Goal: Task Accomplishment & Management: Manage account settings

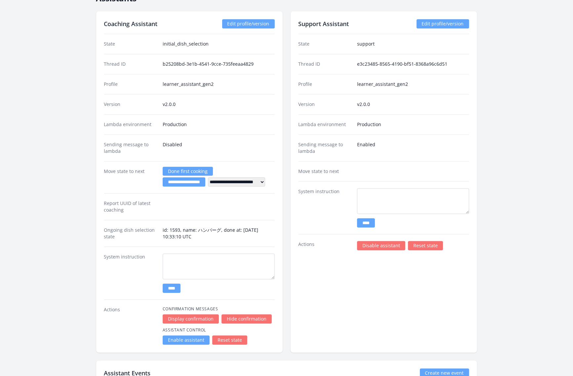
scroll to position [1114, 0]
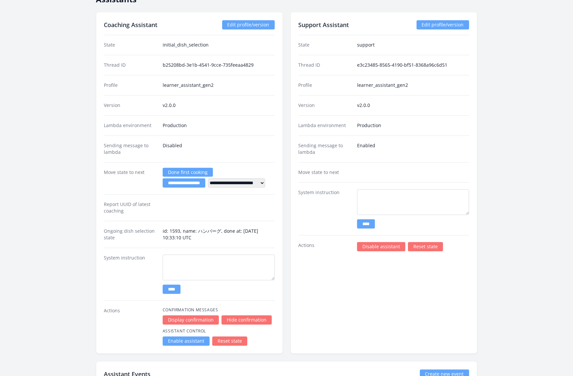
click at [268, 144] on dd "Disabled" at bounding box center [219, 148] width 112 height 13
click at [265, 178] on select "**********" at bounding box center [236, 182] width 57 height 9
select select "****"
click at [217, 178] on select "**********" at bounding box center [236, 182] width 57 height 9
click at [197, 168] on link "Done first cooking" at bounding box center [188, 172] width 50 height 9
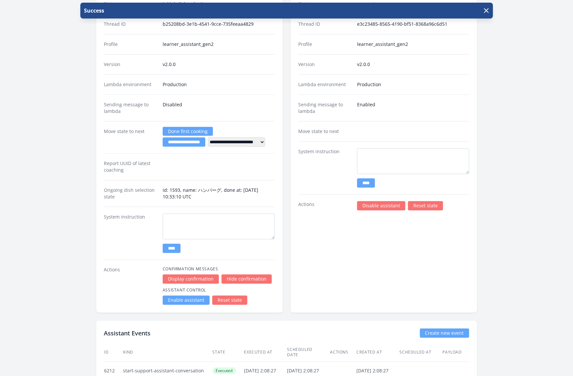
scroll to position [1182, 0]
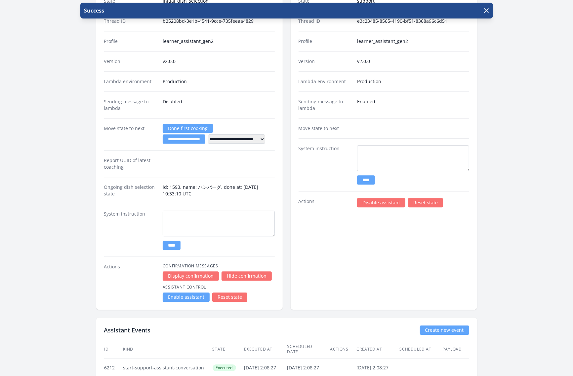
click at [265, 134] on select "**********" at bounding box center [236, 138] width 57 height 9
select select "****"
click at [217, 134] on select "**********" at bounding box center [236, 138] width 57 height 9
click at [197, 134] on input "**********" at bounding box center [184, 138] width 43 height 9
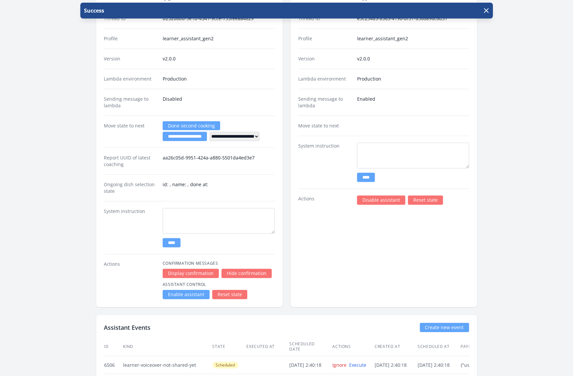
scroll to position [1186, 0]
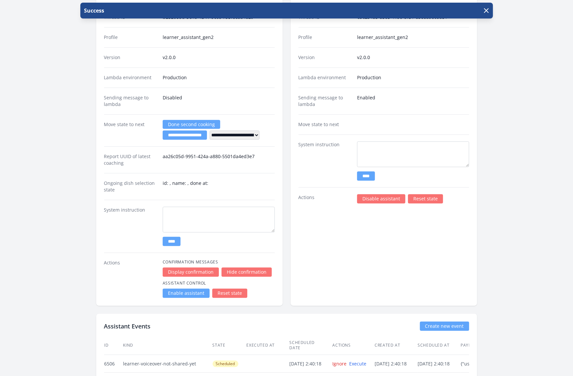
click at [281, 284] on div "**********" at bounding box center [189, 135] width 186 height 342
click at [196, 289] on link "Enable assistant" at bounding box center [186, 293] width 47 height 9
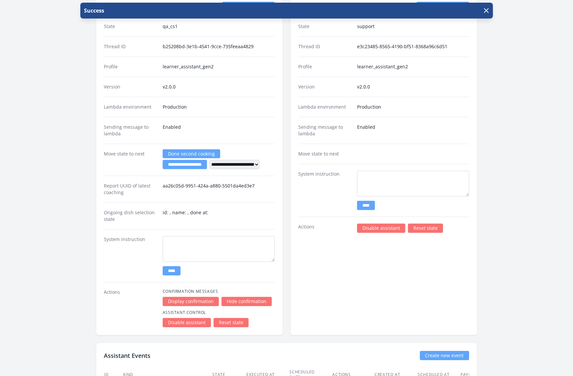
scroll to position [1178, 0]
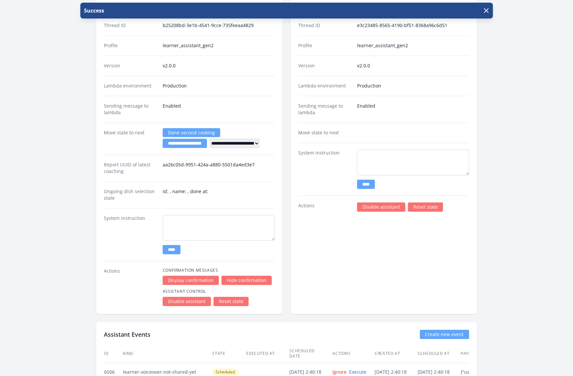
click at [236, 297] on link "Reset state" at bounding box center [230, 301] width 35 height 9
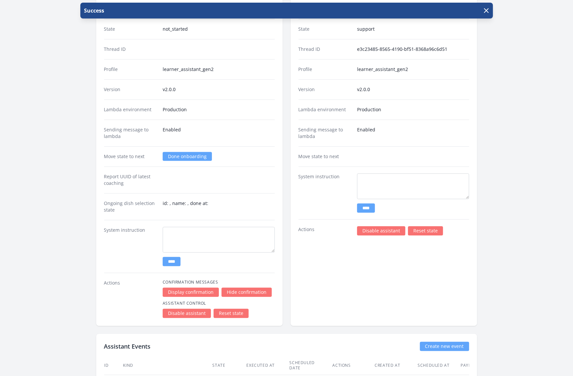
scroll to position [1130, 0]
click at [190, 153] on link "Done onboarding" at bounding box center [187, 157] width 49 height 9
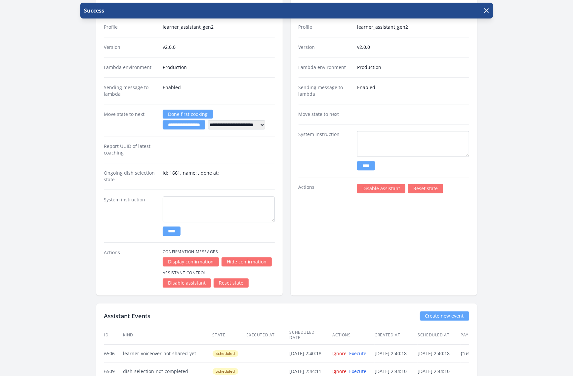
scroll to position [1170, 0]
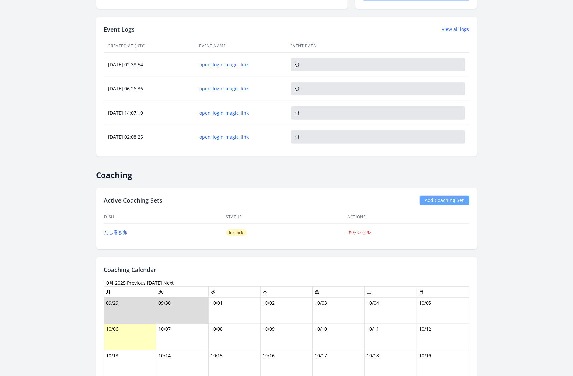
scroll to position [294, 0]
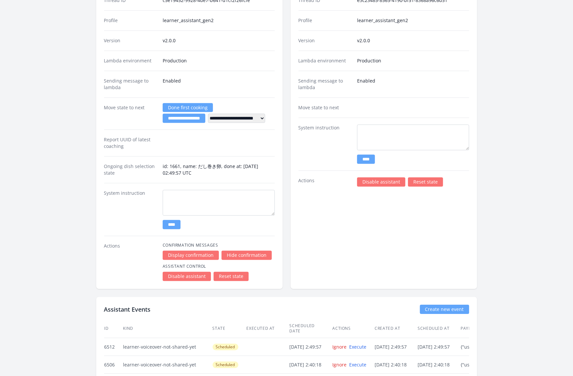
scroll to position [1222, 0]
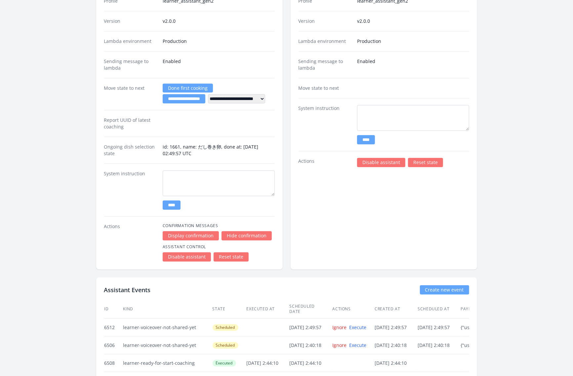
click at [136, 99] on div "**********" at bounding box center [189, 94] width 170 height 32
click at [190, 84] on link "Done first cooking" at bounding box center [188, 88] width 50 height 9
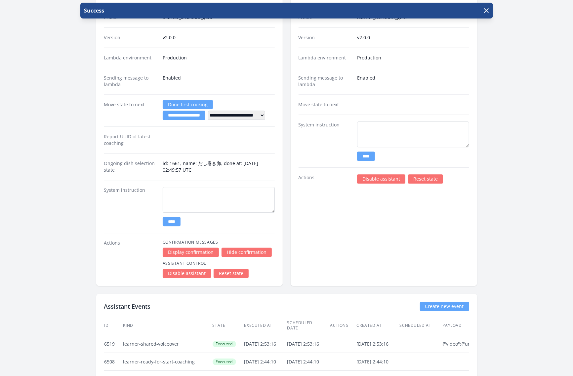
scroll to position [1204, 0]
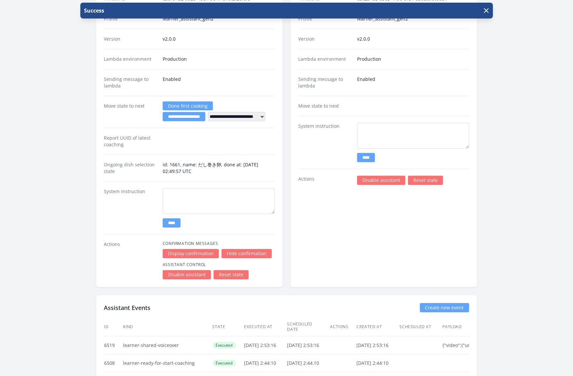
click at [265, 112] on select "**********" at bounding box center [236, 116] width 57 height 9
select select "****"
click at [217, 112] on select "**********" at bounding box center [236, 116] width 57 height 9
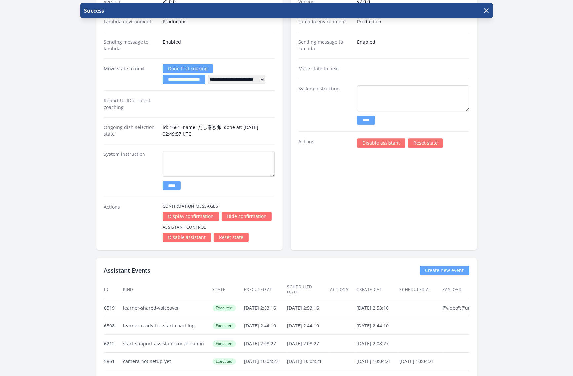
scroll to position [1156, 0]
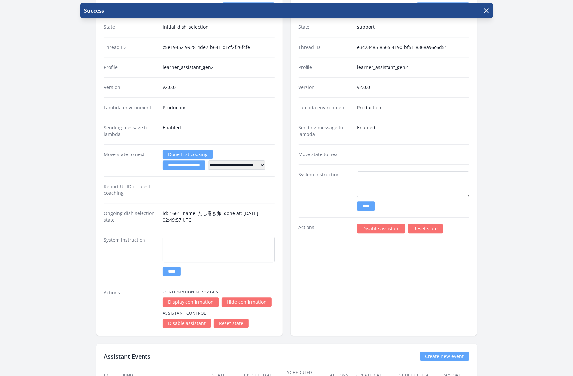
click at [194, 161] on input "**********" at bounding box center [184, 165] width 43 height 9
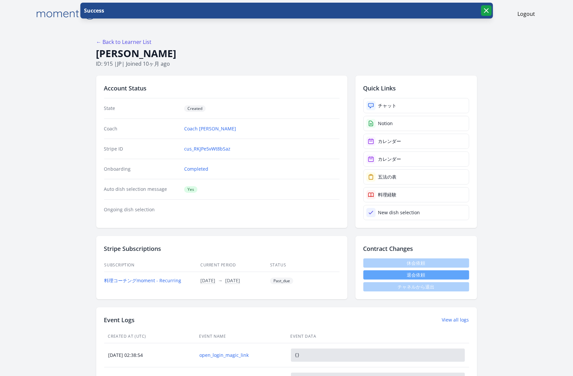
click at [485, 11] on icon "button" at bounding box center [486, 11] width 4 height 4
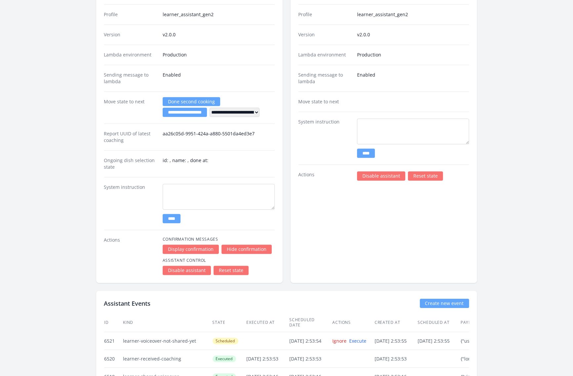
scroll to position [1186, 0]
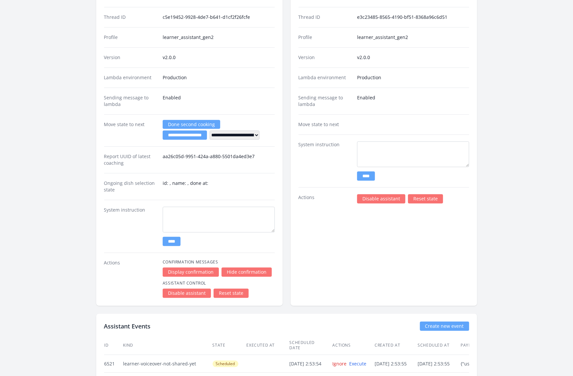
click at [233, 289] on link "Reset state" at bounding box center [230, 293] width 35 height 9
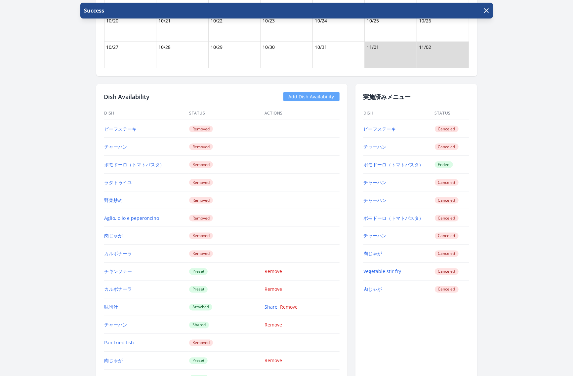
scroll to position [616, 0]
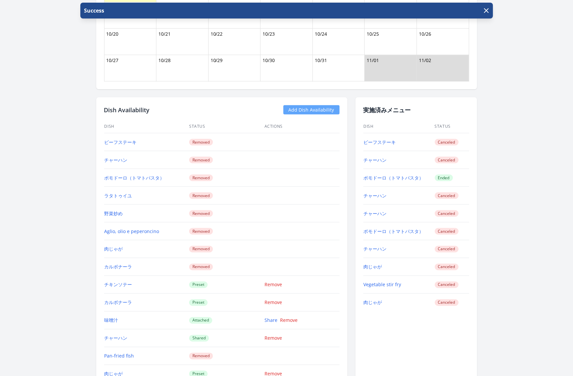
click at [308, 108] on link "Add Dish Availability" at bounding box center [311, 109] width 56 height 9
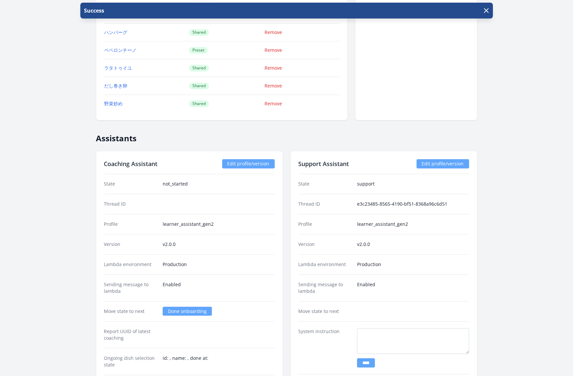
scroll to position [962, 0]
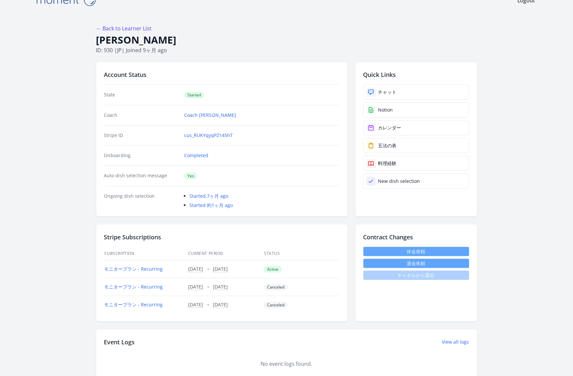
scroll to position [14, 0]
click at [392, 91] on div "チャット" at bounding box center [387, 92] width 19 height 7
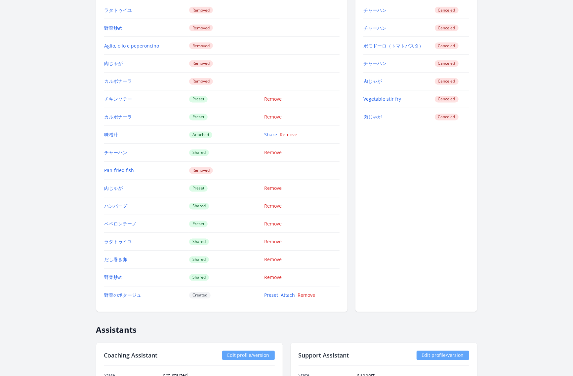
scroll to position [804, 0]
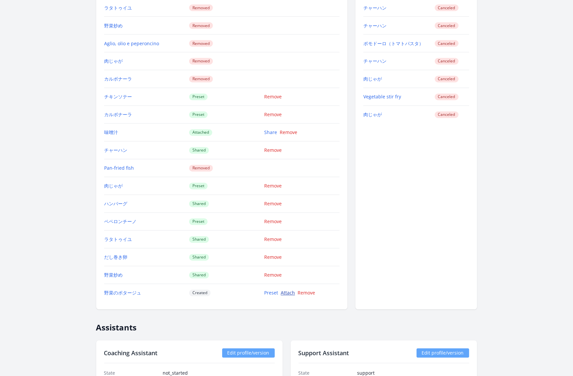
click at [289, 290] on link "Attach" at bounding box center [288, 293] width 14 height 6
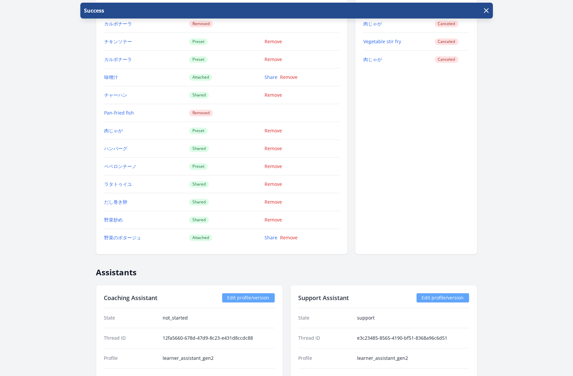
scroll to position [859, 0]
click at [269, 235] on link "Share" at bounding box center [270, 238] width 13 height 6
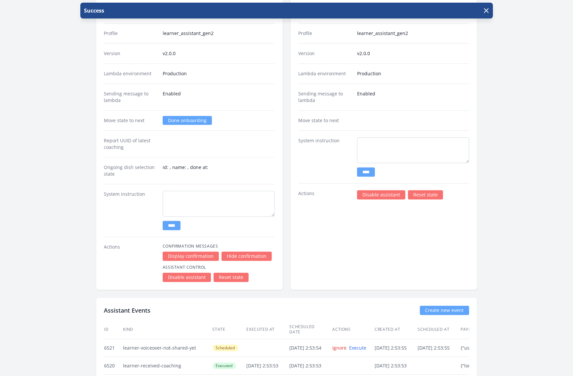
scroll to position [1174, 0]
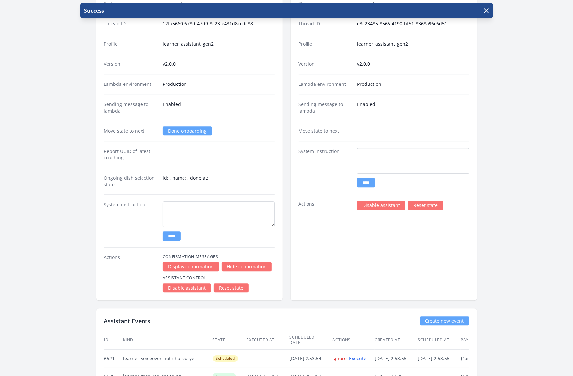
click at [198, 127] on link "Done onboarding" at bounding box center [187, 131] width 49 height 9
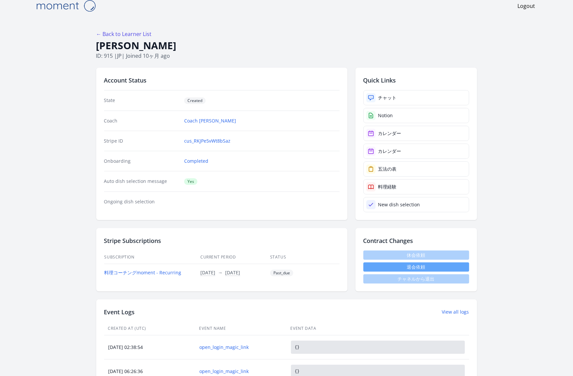
scroll to position [13, 0]
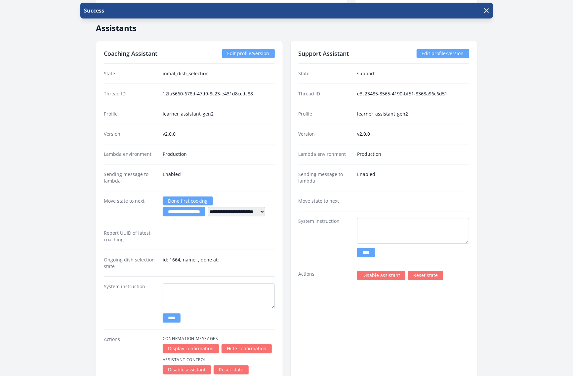
scroll to position [1089, 0]
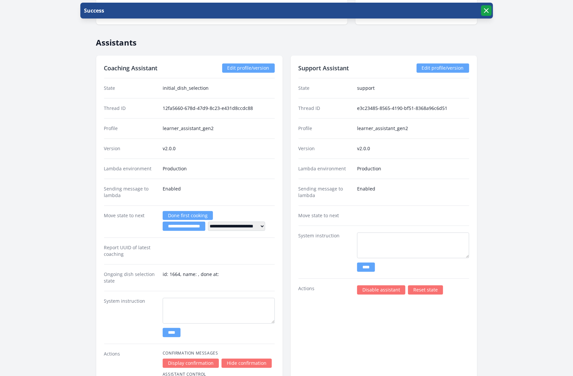
click at [488, 10] on icon "button" at bounding box center [486, 11] width 8 height 8
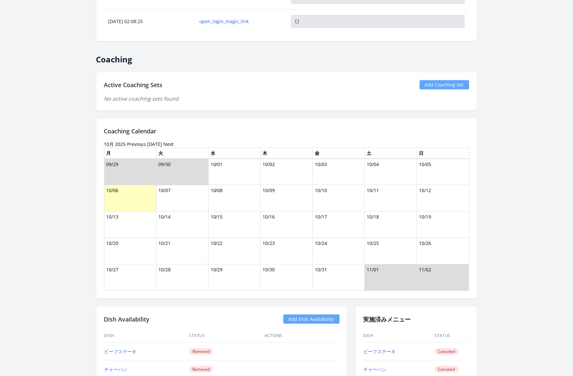
scroll to position [402, 0]
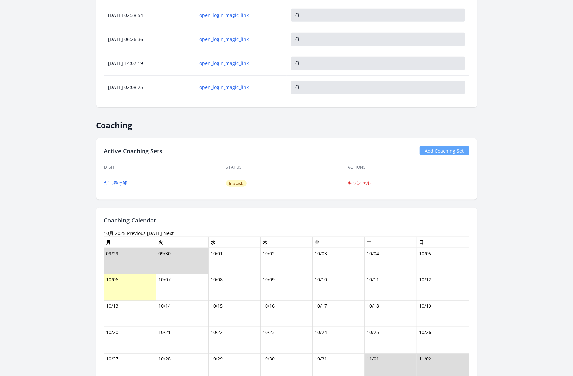
scroll to position [348, 0]
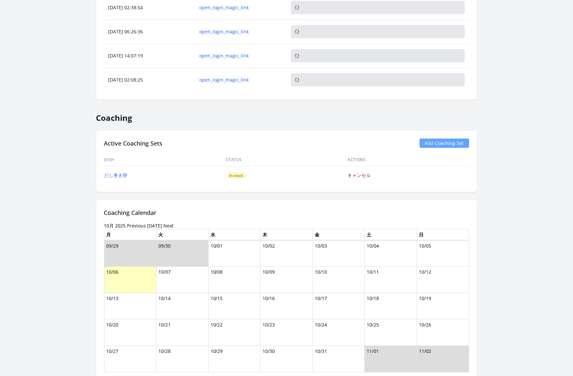
click at [358, 172] on link "キャンセル" at bounding box center [359, 175] width 23 height 6
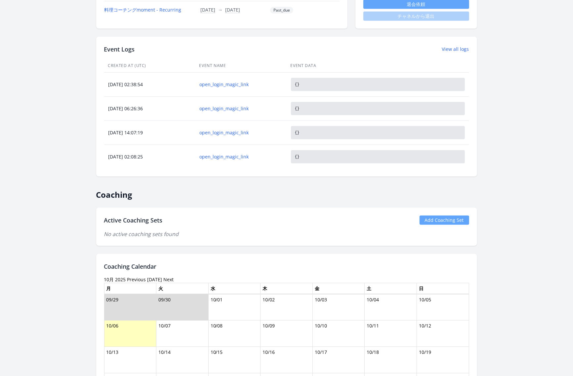
scroll to position [291, 0]
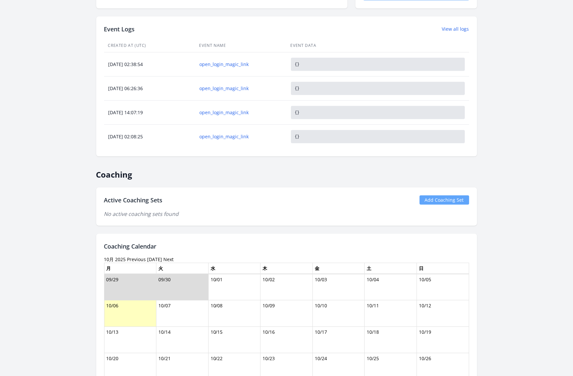
click at [437, 196] on link "Add Coaching Set" at bounding box center [444, 200] width 50 height 9
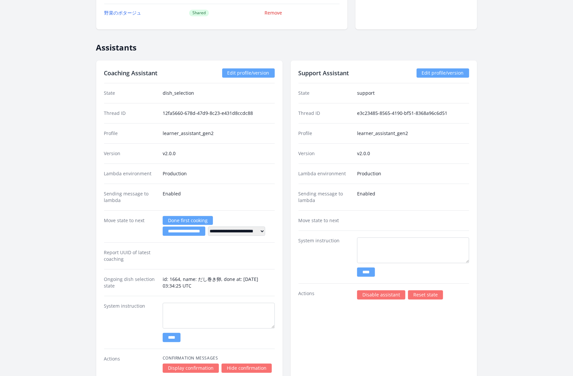
scroll to position [1112, 0]
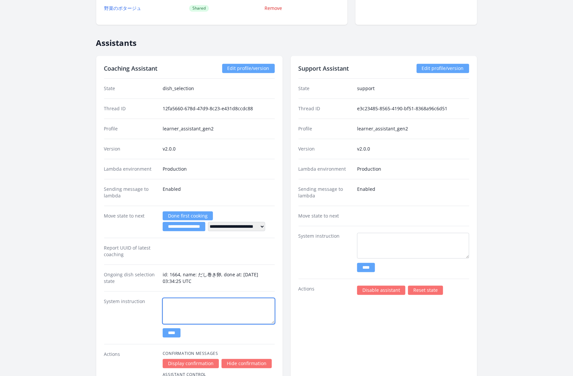
click at [194, 300] on textarea at bounding box center [219, 311] width 112 height 26
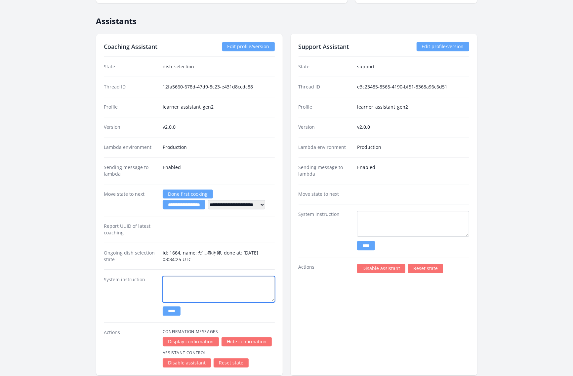
scroll to position [1135, 0]
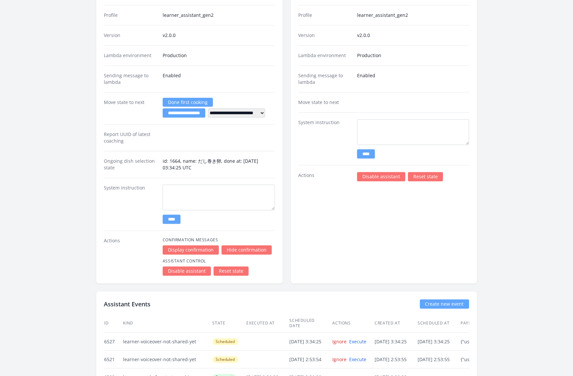
scroll to position [1229, 0]
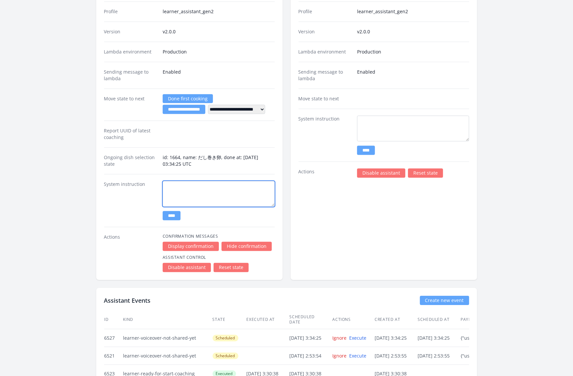
click at [194, 187] on textarea at bounding box center [219, 194] width 112 height 26
type textarea "**********"
click at [129, 203] on dt "System instruction" at bounding box center [130, 200] width 53 height 39
click at [172, 211] on input "****" at bounding box center [172, 215] width 18 height 9
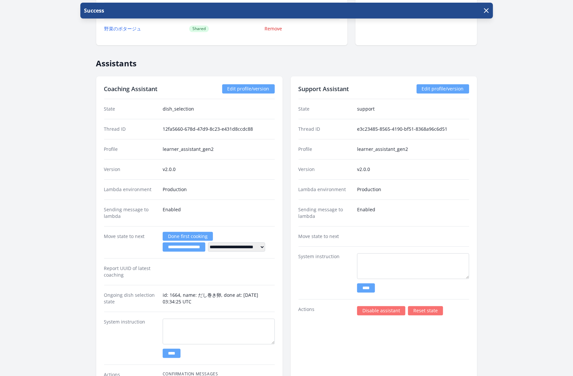
scroll to position [1092, 0]
click at [252, 84] on link "Edit profile/version" at bounding box center [248, 88] width 53 height 9
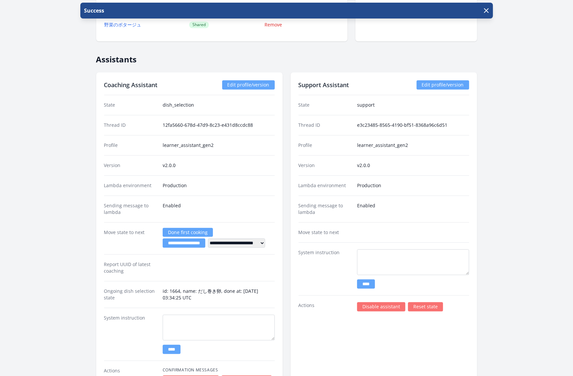
scroll to position [1083, 0]
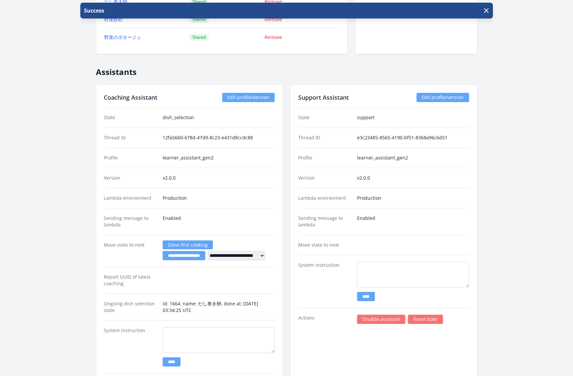
click at [444, 93] on link "Edit profile/version" at bounding box center [442, 97] width 53 height 9
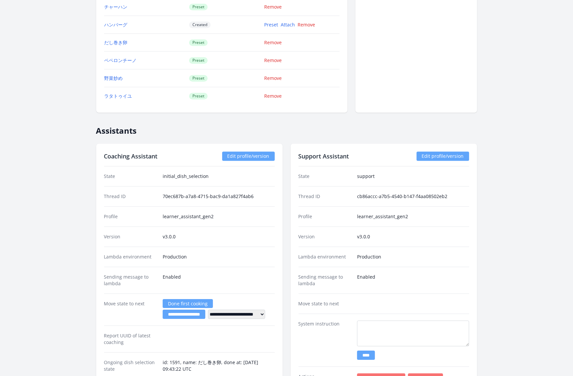
scroll to position [1277, 0]
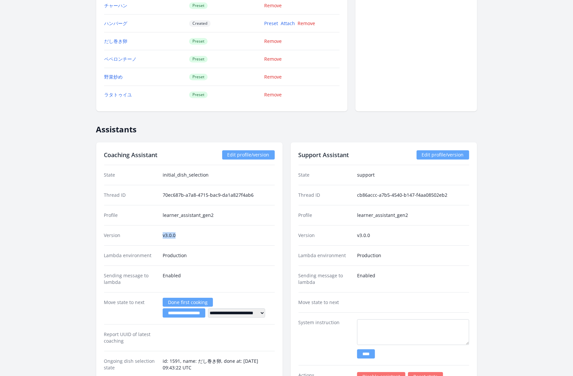
drag, startPoint x: 177, startPoint y: 229, endPoint x: 158, endPoint y: 229, distance: 18.8
click at [158, 229] on div "Version v3.0.0" at bounding box center [189, 235] width 170 height 20
copy div "v3.0.0"
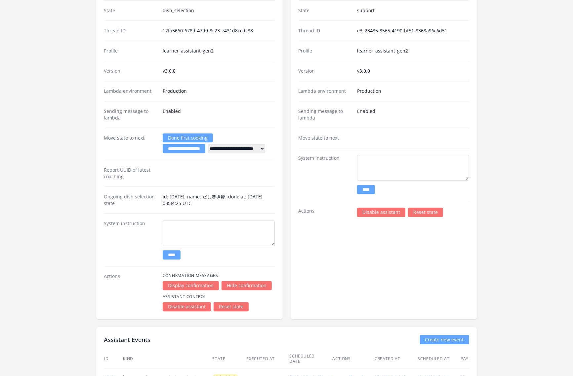
scroll to position [1191, 0]
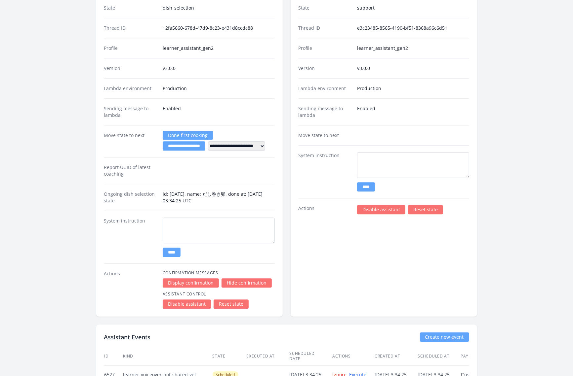
scroll to position [1194, 0]
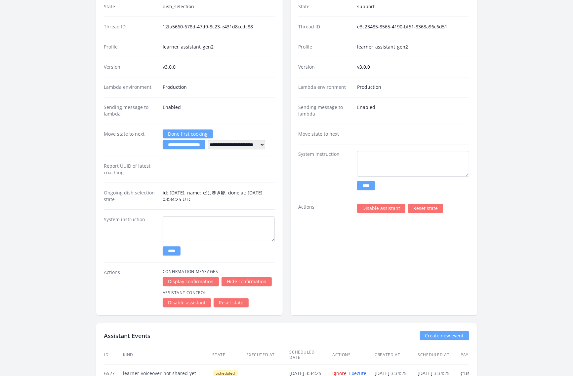
click at [276, 243] on div "**********" at bounding box center [189, 145] width 186 height 342
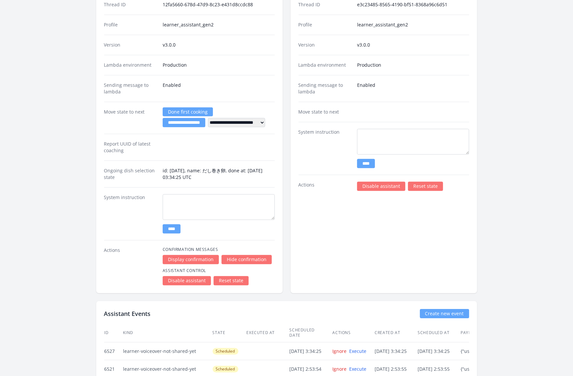
scroll to position [1220, 0]
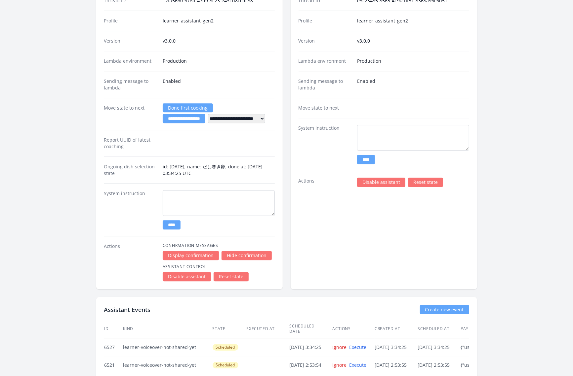
click at [230, 272] on link "Reset state" at bounding box center [230, 276] width 35 height 9
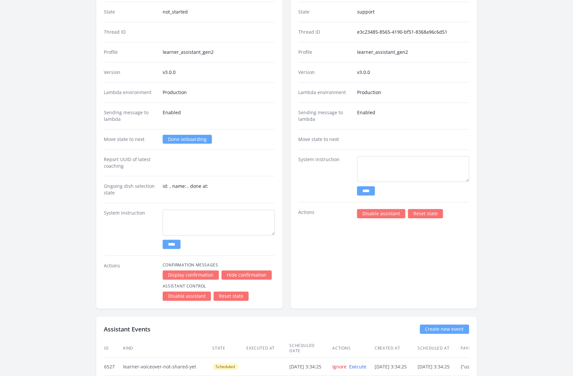
scroll to position [1149, 0]
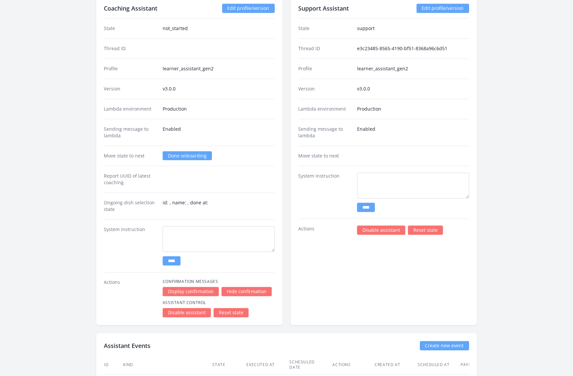
click at [190, 151] on link "Done onboarding" at bounding box center [187, 155] width 49 height 9
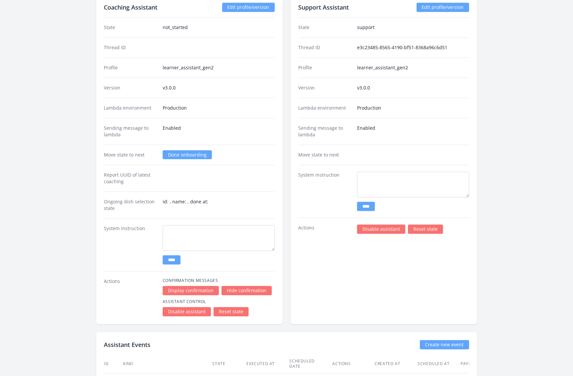
scroll to position [1149, 0]
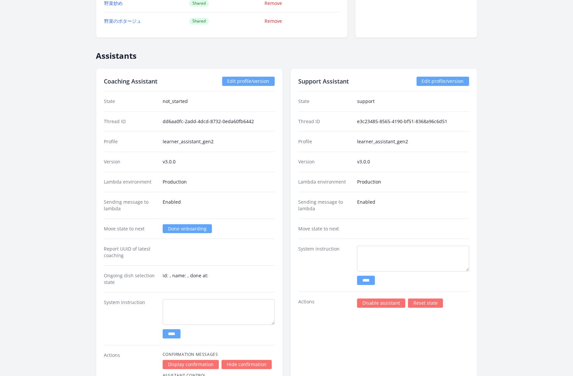
scroll to position [1067, 0]
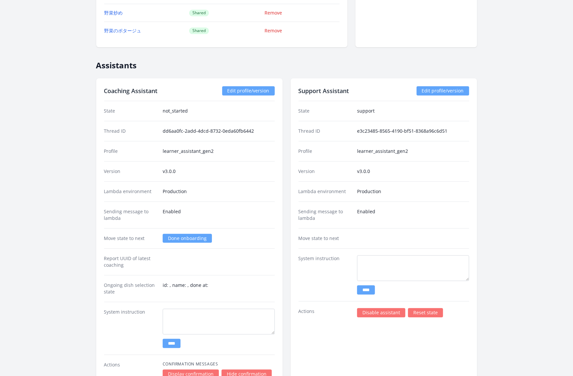
click at [426, 308] on link "Reset state" at bounding box center [425, 312] width 35 height 9
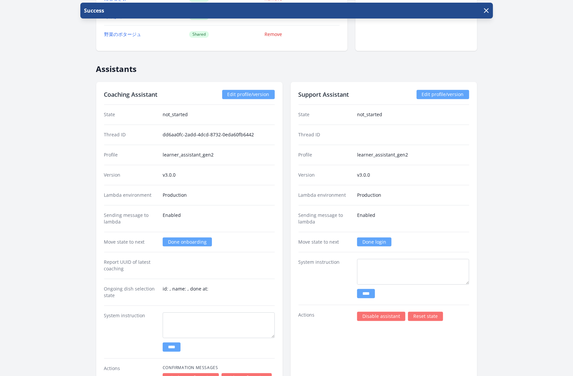
scroll to position [1092, 0]
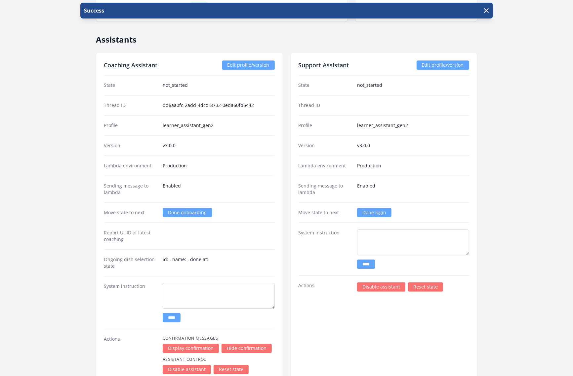
click at [375, 208] on link "Done login" at bounding box center [374, 212] width 34 height 9
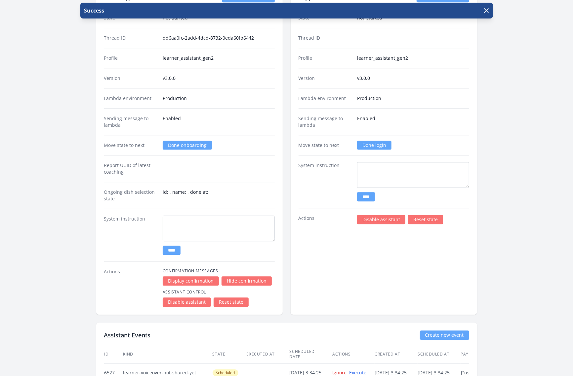
scroll to position [1123, 0]
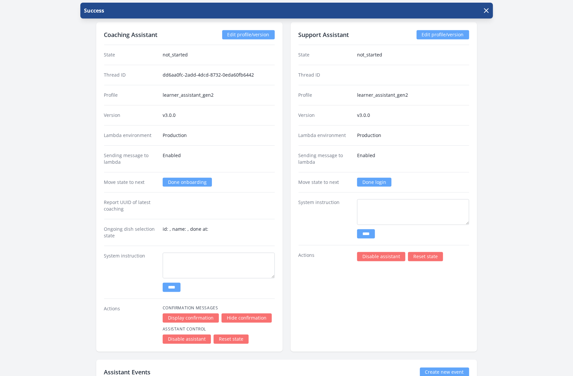
click at [426, 252] on link "Reset state" at bounding box center [425, 256] width 35 height 9
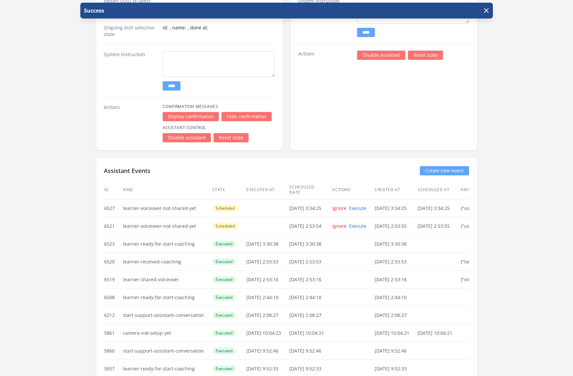
scroll to position [1322, 0]
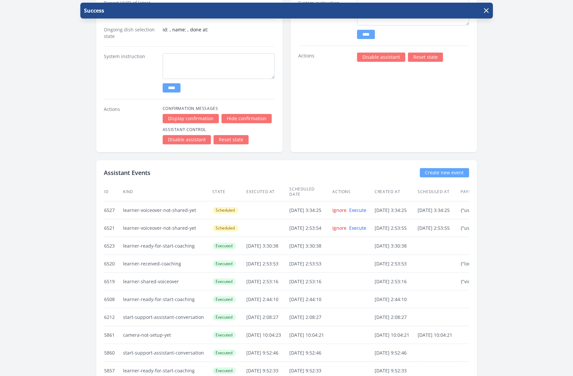
click at [235, 135] on link "Reset state" at bounding box center [230, 139] width 35 height 9
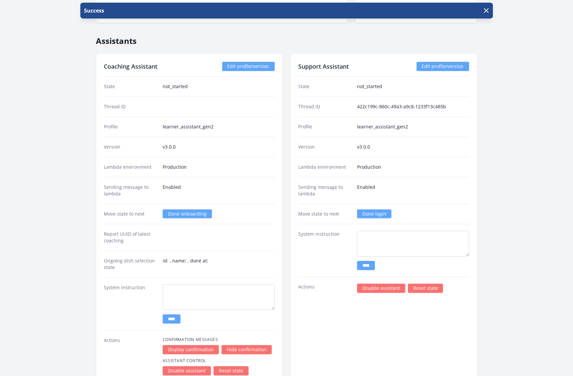
scroll to position [1093, 0]
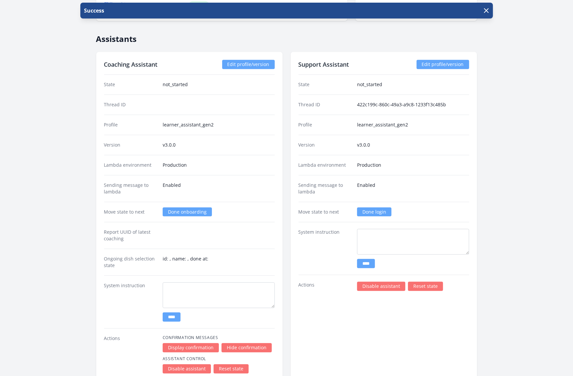
click at [376, 208] on link "Done login" at bounding box center [374, 212] width 34 height 9
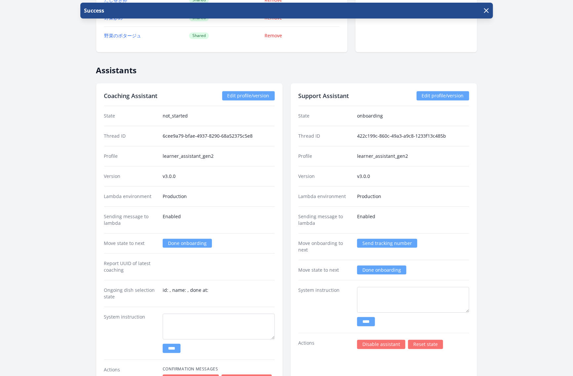
scroll to position [1067, 0]
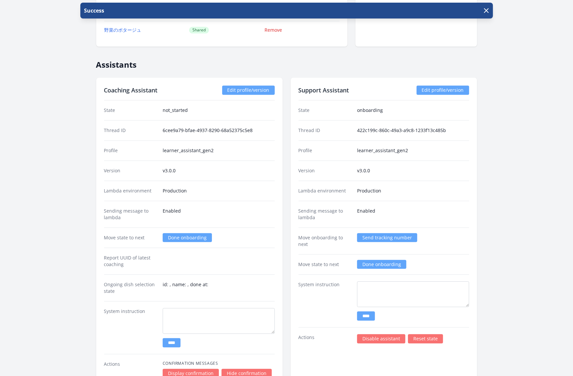
click at [390, 233] on link "Send tracking number" at bounding box center [387, 237] width 60 height 9
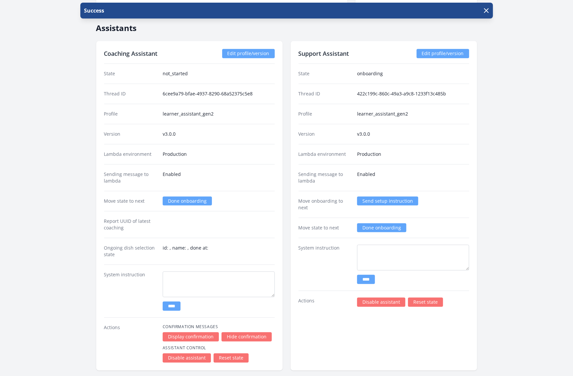
scroll to position [1107, 0]
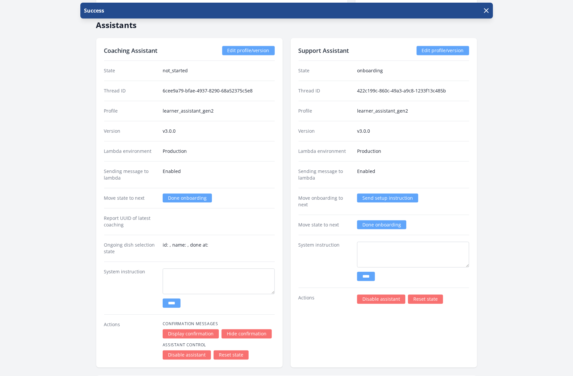
click at [383, 194] on link "Send setup instruction" at bounding box center [387, 198] width 61 height 9
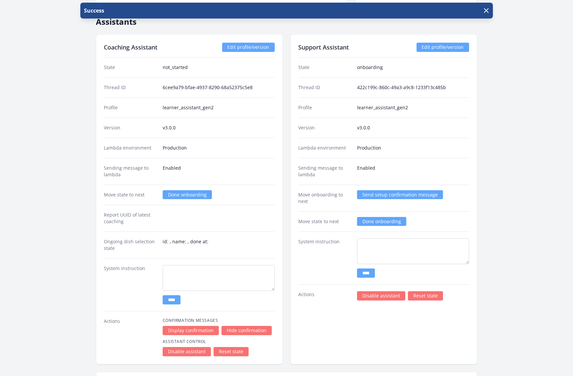
scroll to position [1113, 0]
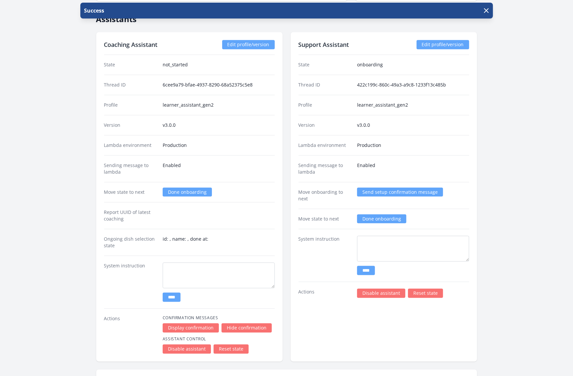
click at [388, 188] on link "Send setup confirmation message" at bounding box center [400, 192] width 86 height 9
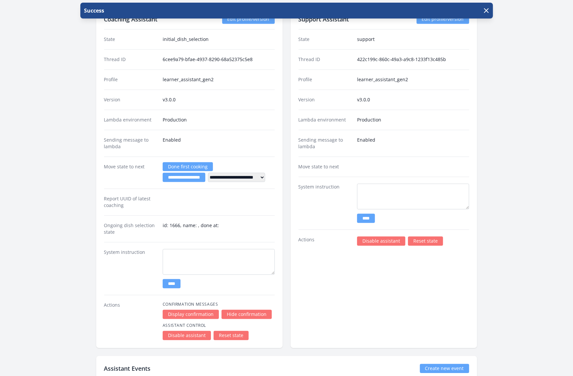
scroll to position [1139, 0]
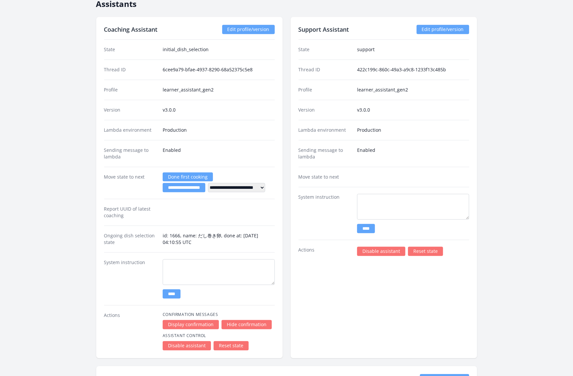
scroll to position [1163, 0]
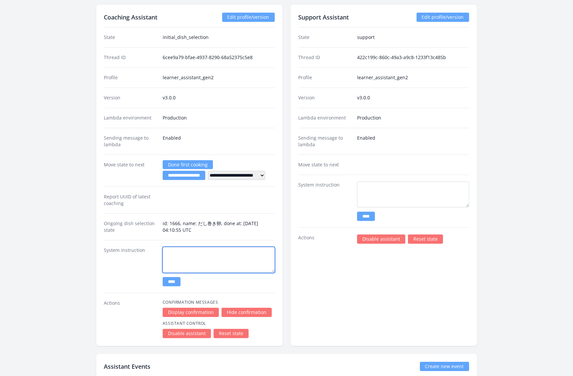
click at [190, 247] on textarea at bounding box center [219, 260] width 112 height 26
type textarea "*"
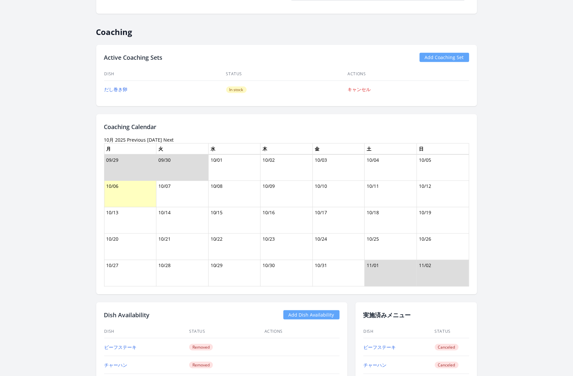
scroll to position [431, 0]
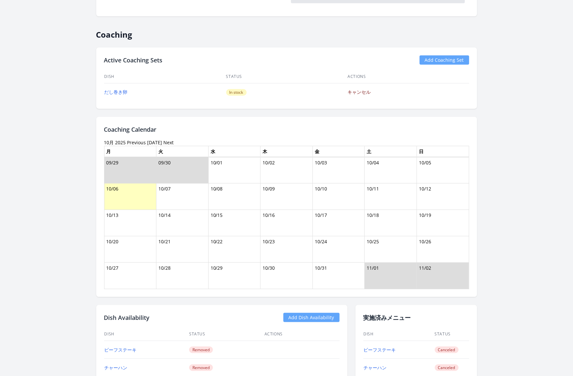
click at [363, 91] on link "キャンセル" at bounding box center [359, 92] width 23 height 6
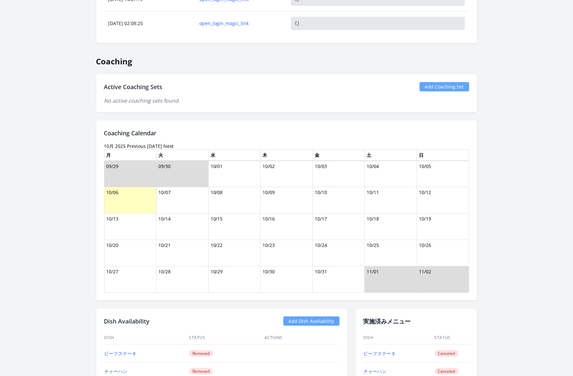
scroll to position [412, 0]
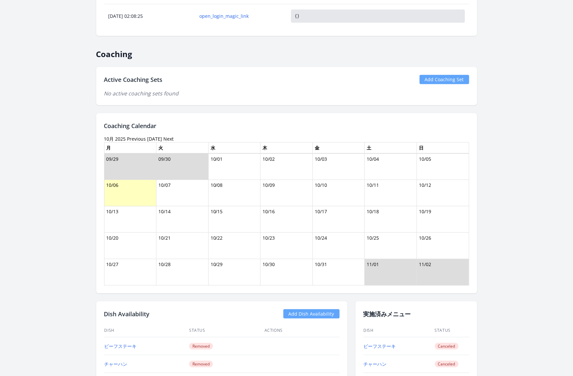
click at [446, 77] on link "Add Coaching Set" at bounding box center [444, 79] width 50 height 9
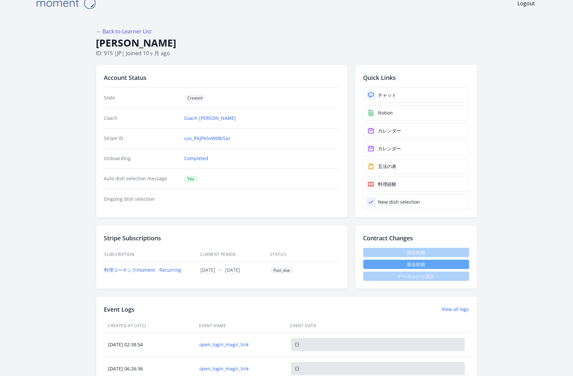
scroll to position [0, 0]
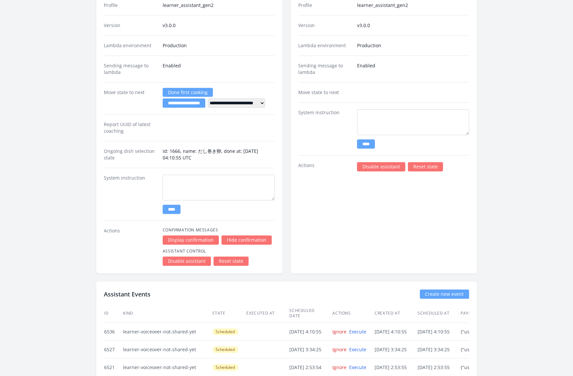
scroll to position [1240, 0]
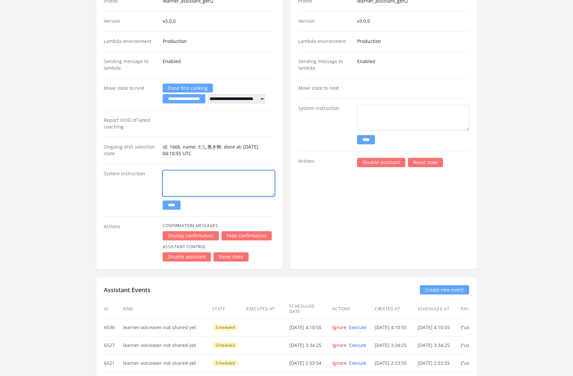
click at [205, 171] on textarea at bounding box center [219, 183] width 112 height 26
type textarea "**********"
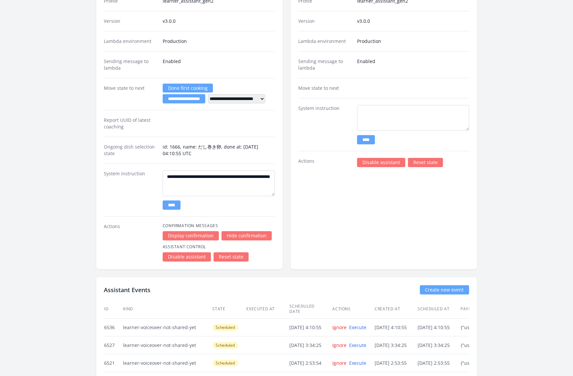
click at [174, 201] on input "****" at bounding box center [172, 205] width 18 height 9
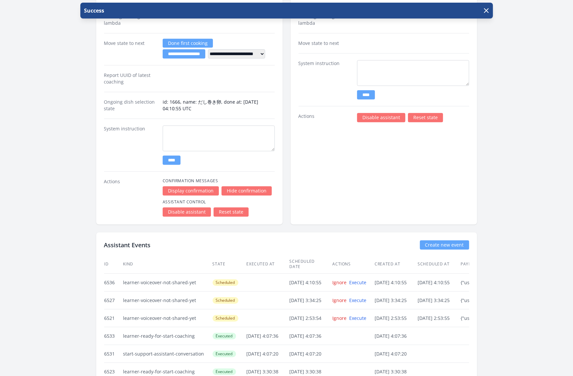
scroll to position [1284, 0]
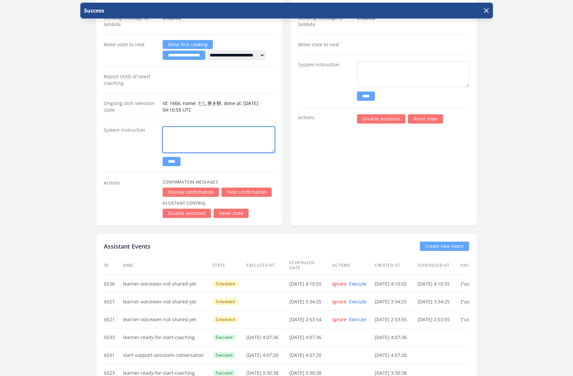
click at [225, 137] on textarea at bounding box center [219, 140] width 112 height 26
click at [309, 167] on div "Support Assistant Edit profile/version State support Thread ID 422c199c-860c-49…" at bounding box center [383, 55] width 186 height 342
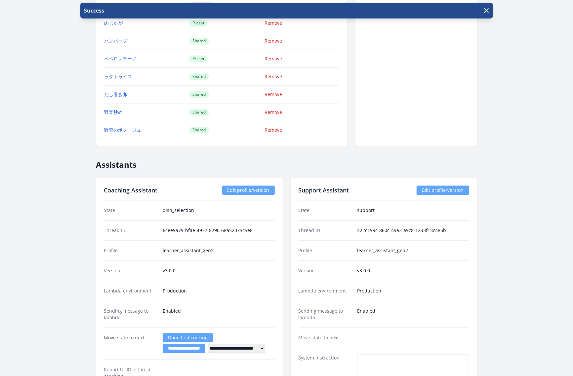
scroll to position [994, 0]
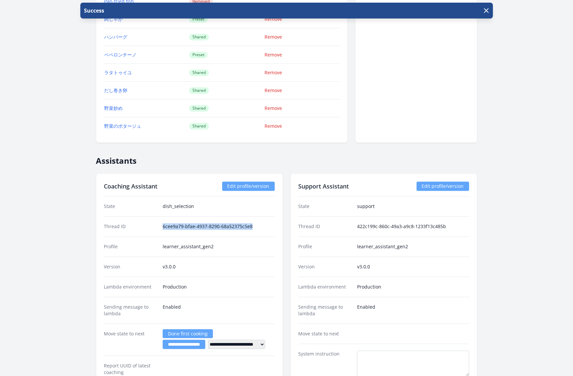
drag, startPoint x: 162, startPoint y: 221, endPoint x: 268, endPoint y: 218, distance: 106.4
click at [268, 218] on div "Thread ID 6cee9a79-bfae-4937-8290-68a52375c5e8" at bounding box center [189, 226] width 170 height 20
copy dd "6cee9a79-bfae-4937-8290-68a52375c5e8"
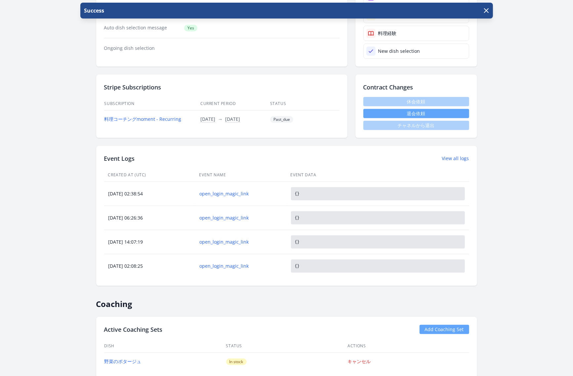
scroll to position [0, 0]
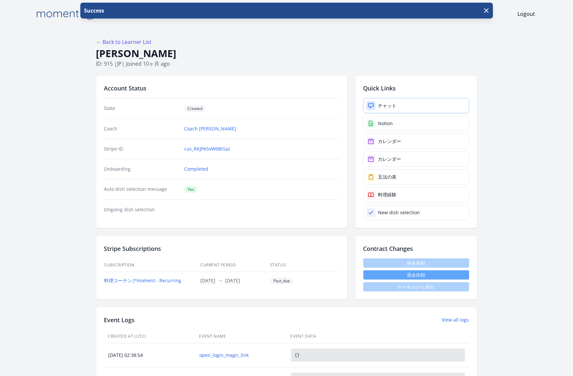
click at [389, 103] on div "チャット" at bounding box center [387, 105] width 19 height 7
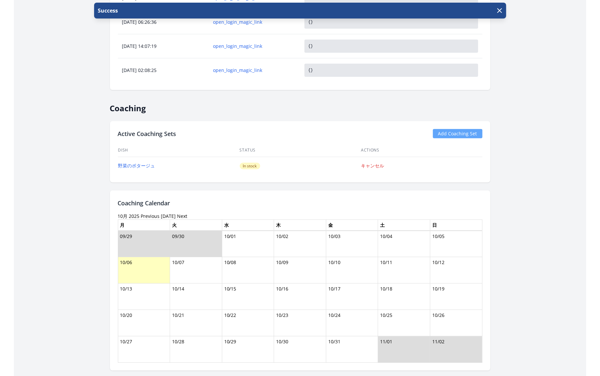
scroll to position [358, 0]
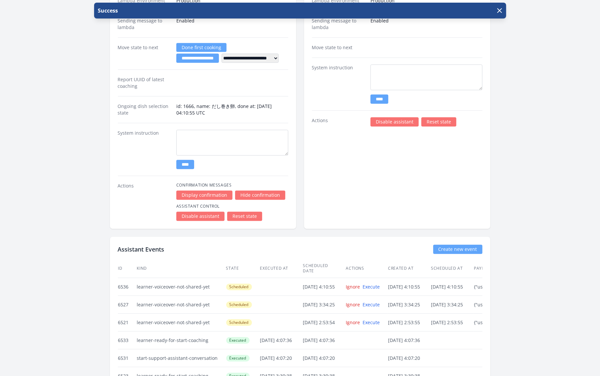
scroll to position [1275, 0]
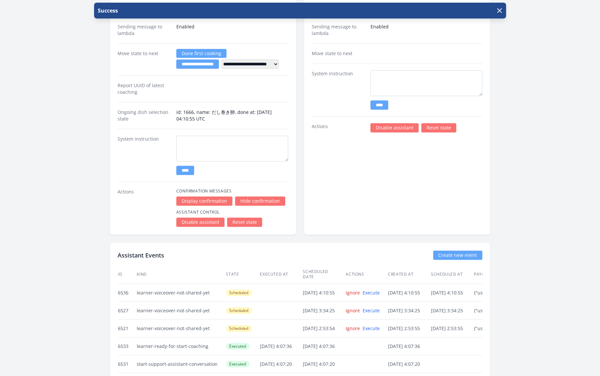
click at [246, 218] on link "Reset state" at bounding box center [244, 222] width 35 height 9
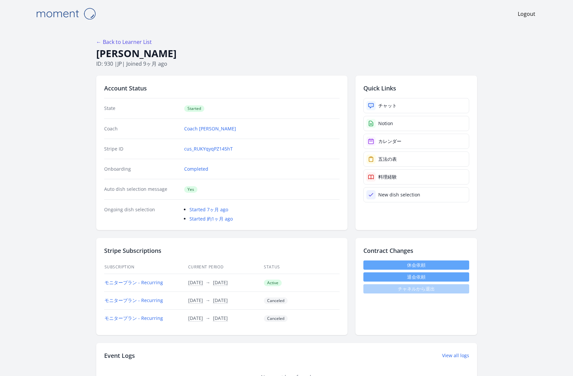
scroll to position [14, 0]
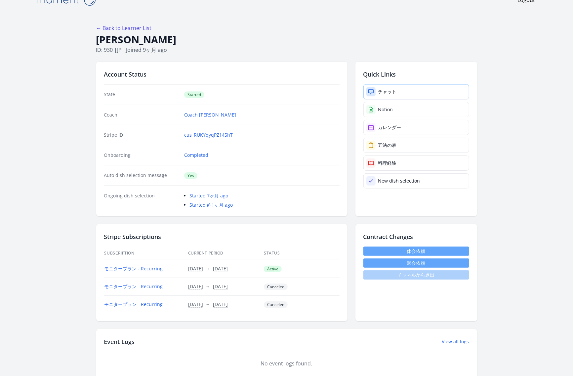
click at [385, 89] on div "チャット" at bounding box center [387, 92] width 19 height 7
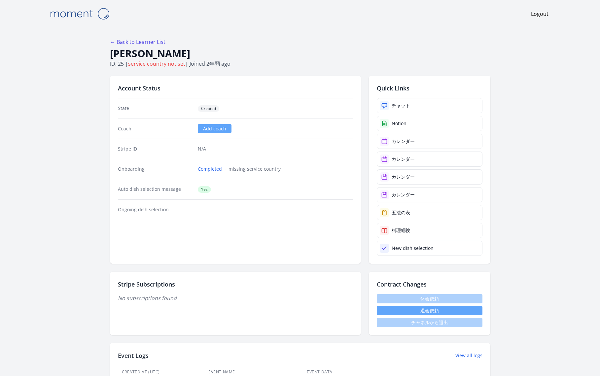
scroll to position [1277, 0]
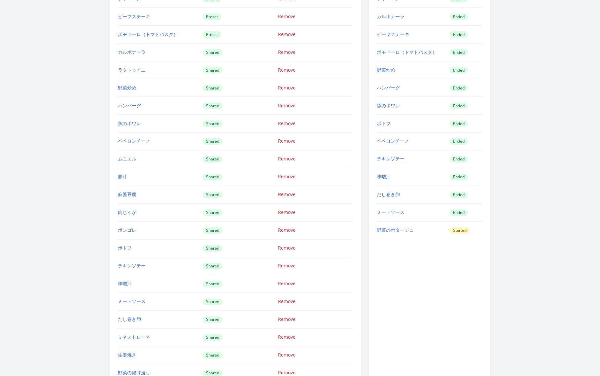
scroll to position [760, 0]
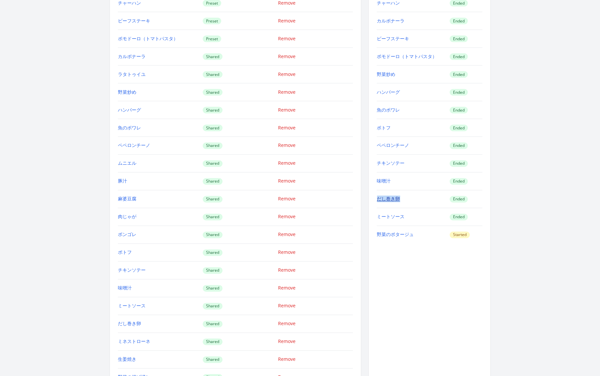
drag, startPoint x: 404, startPoint y: 195, endPoint x: 377, endPoint y: 195, distance: 26.8
click at [377, 195] on td "だし巻き卵" at bounding box center [413, 199] width 73 height 18
copy link "だし巻き卵"
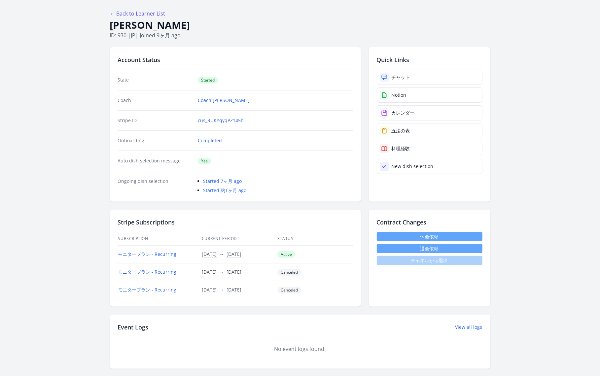
scroll to position [0, 0]
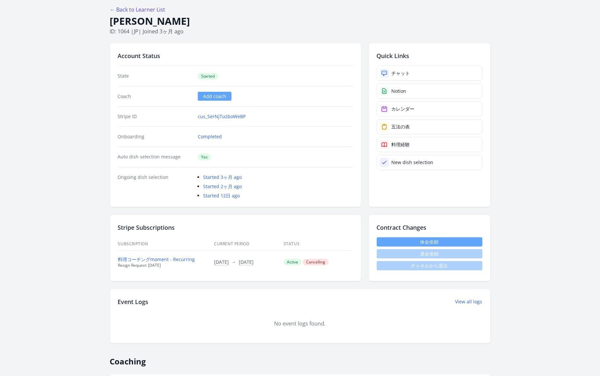
scroll to position [16, 0]
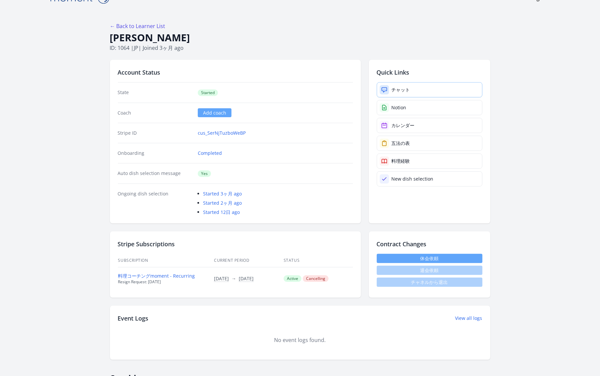
click at [419, 86] on link "チャット" at bounding box center [430, 89] width 106 height 15
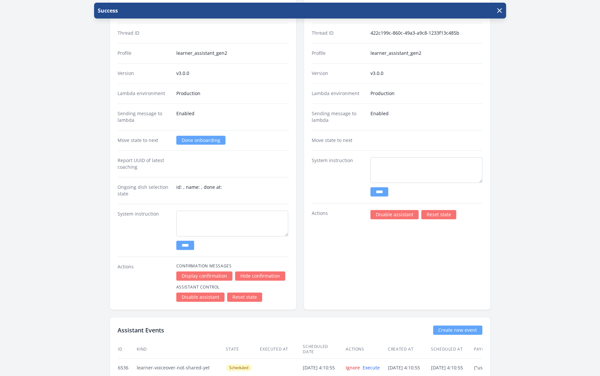
scroll to position [1160, 0]
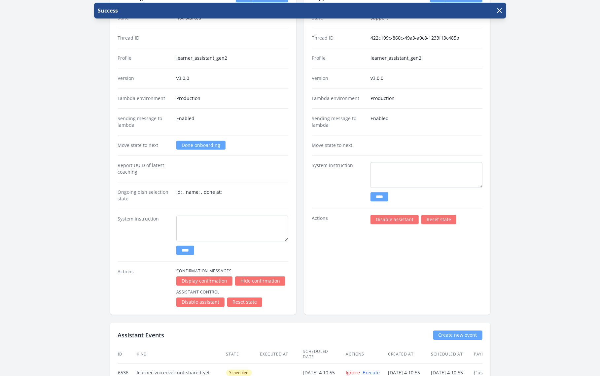
click at [210, 141] on link "Done onboarding" at bounding box center [200, 145] width 49 height 9
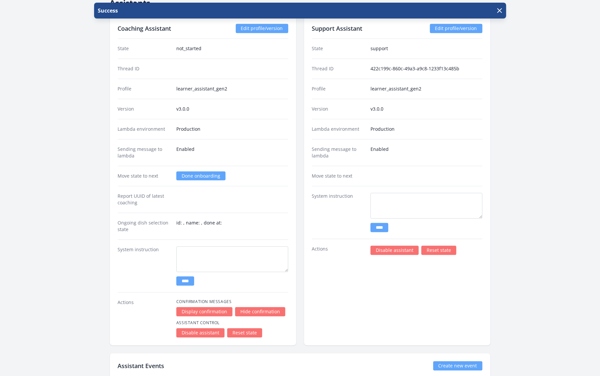
scroll to position [1129, 0]
click at [244, 328] on link "Reset state" at bounding box center [244, 332] width 35 height 9
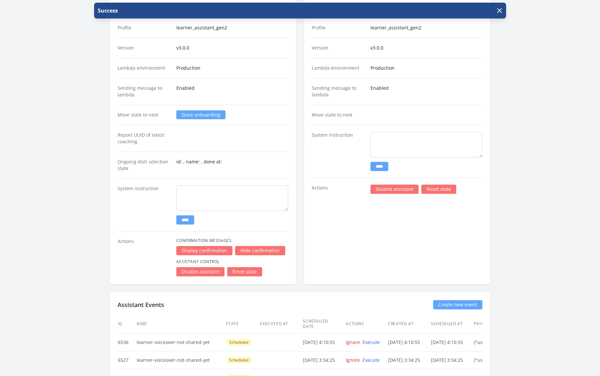
scroll to position [1187, 0]
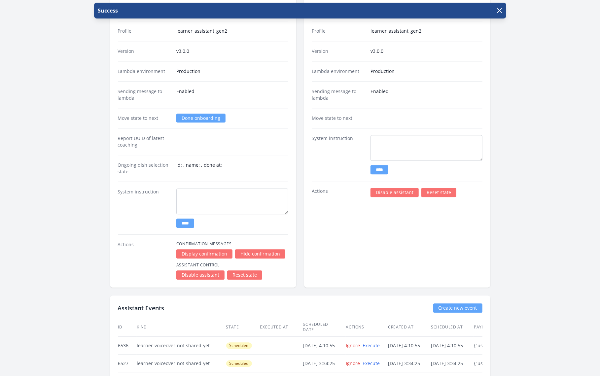
click at [435, 188] on link "Reset state" at bounding box center [439, 192] width 35 height 9
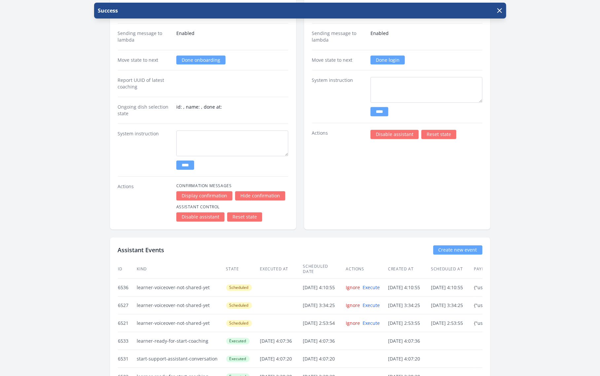
scroll to position [1254, 0]
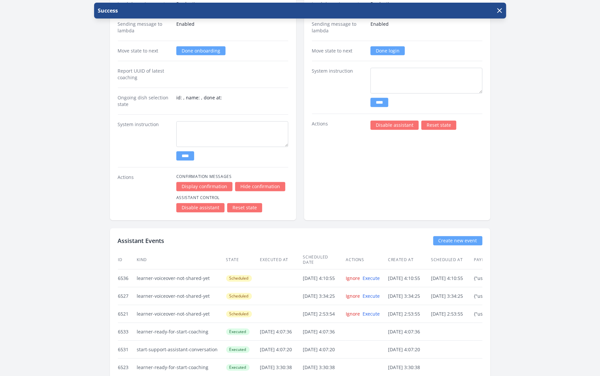
click at [257, 203] on link "Reset state" at bounding box center [244, 207] width 35 height 9
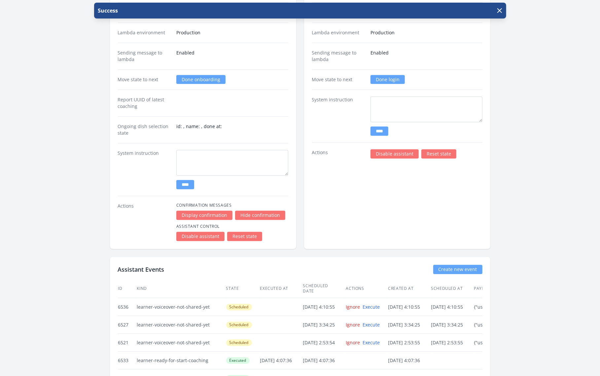
scroll to position [1223, 0]
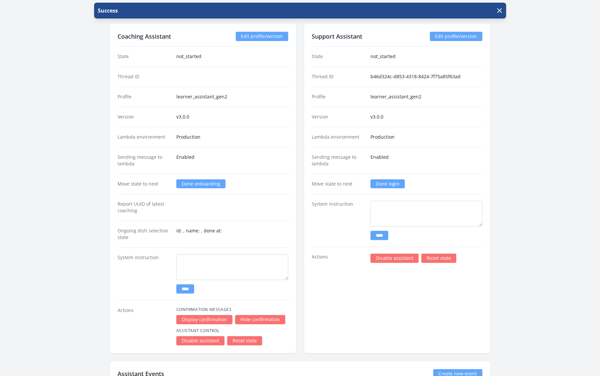
scroll to position [1122, 0]
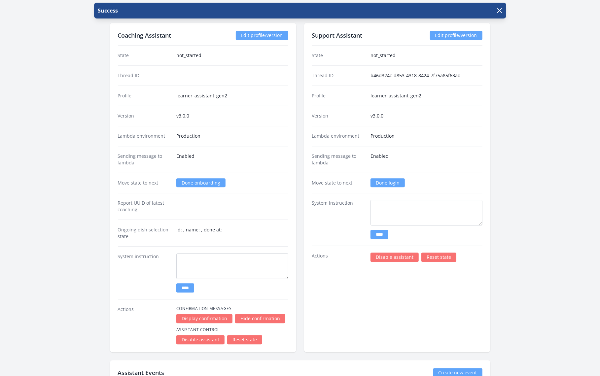
click at [389, 178] on link "Done login" at bounding box center [388, 182] width 34 height 9
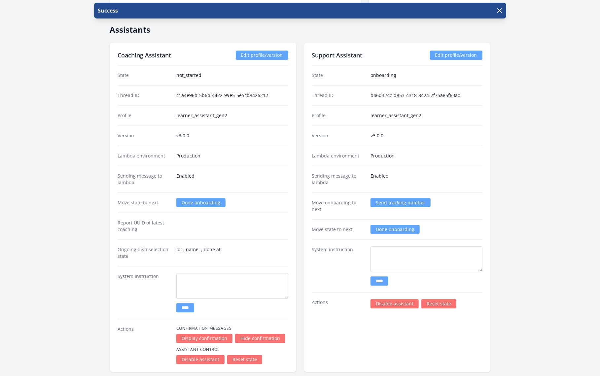
scroll to position [1098, 0]
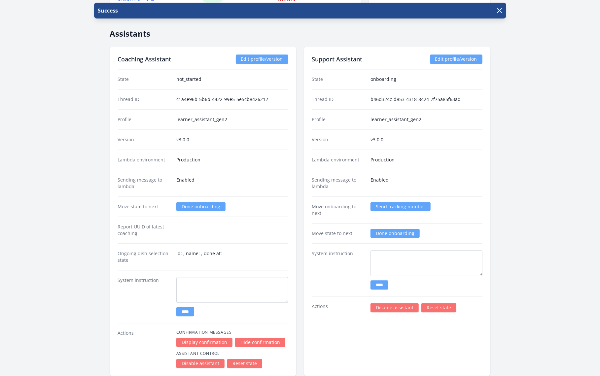
click at [397, 229] on link "Done onboarding" at bounding box center [395, 233] width 49 height 9
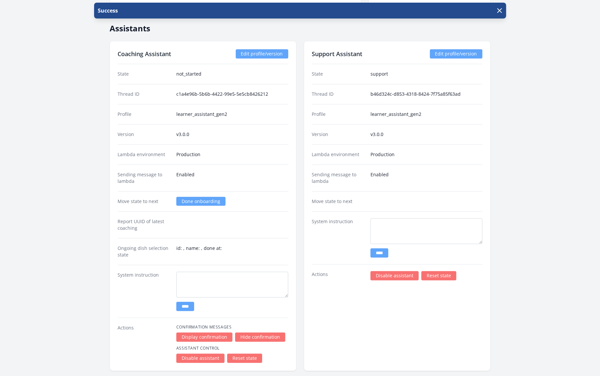
scroll to position [1106, 0]
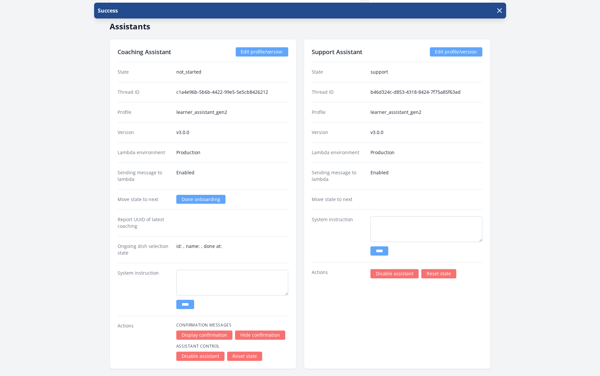
click at [212, 195] on link "Done onboarding" at bounding box center [200, 199] width 49 height 9
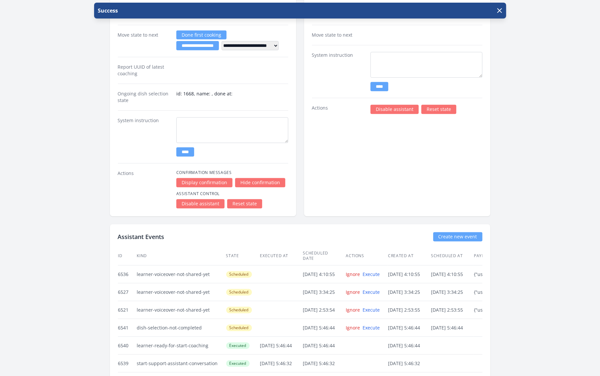
scroll to position [1264, 0]
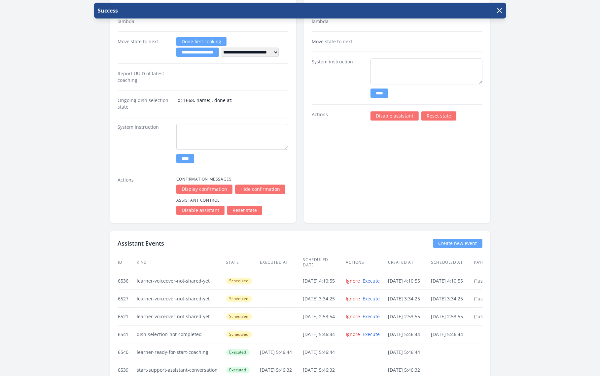
click at [358, 177] on div "Support Assistant Edit profile/version State support Thread ID b46d324c-d853-43…" at bounding box center [397, 52] width 186 height 342
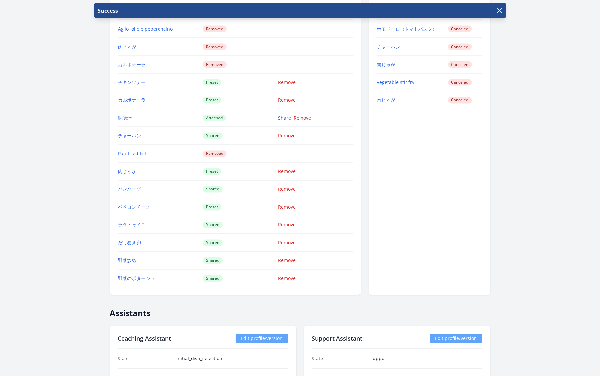
scroll to position [820, 0]
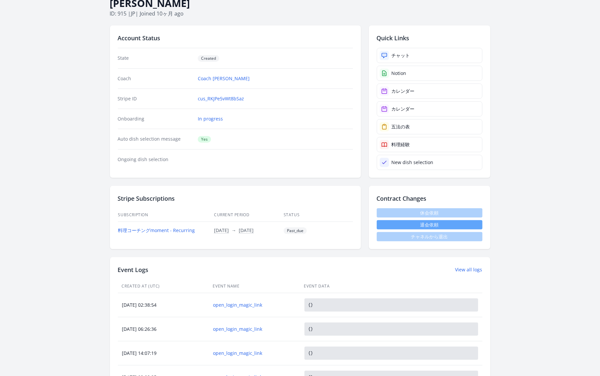
scroll to position [72, 0]
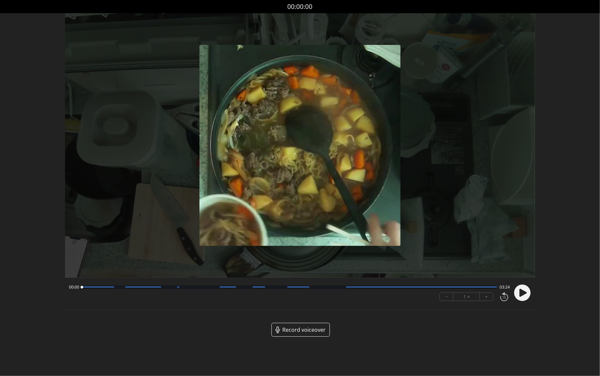
click at [519, 292] on circle at bounding box center [523, 293] width 17 height 17
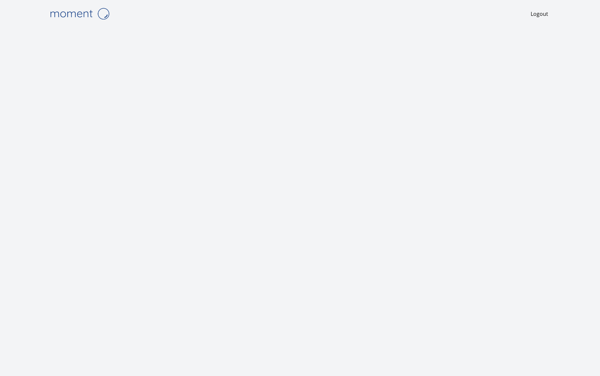
click at [88, 12] on img at bounding box center [80, 13] width 66 height 17
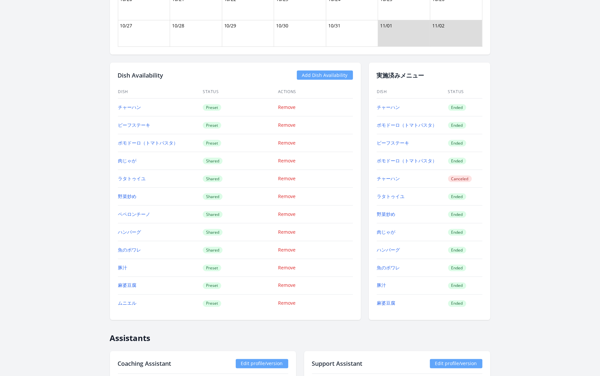
scroll to position [620, 0]
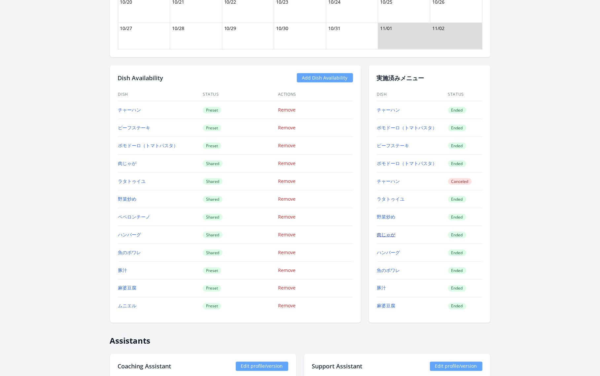
click at [385, 232] on link "肉じゃが" at bounding box center [386, 235] width 19 height 6
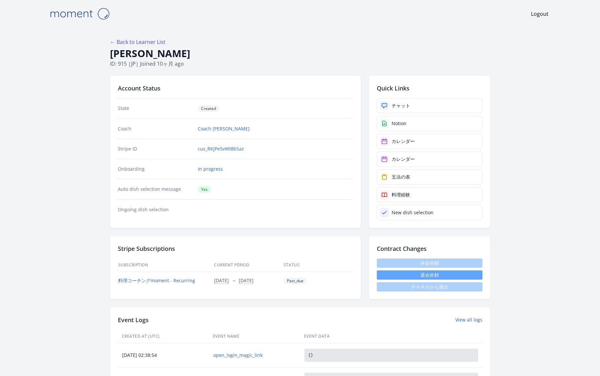
scroll to position [72, 0]
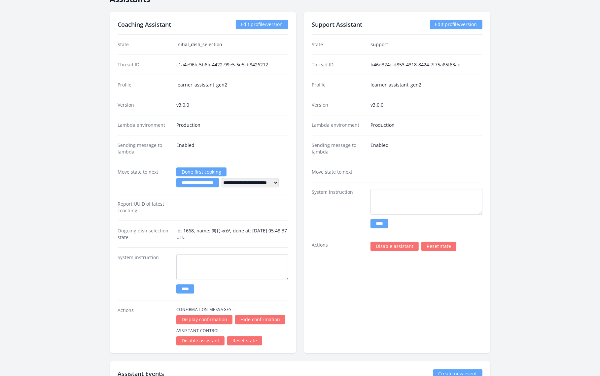
scroll to position [1166, 0]
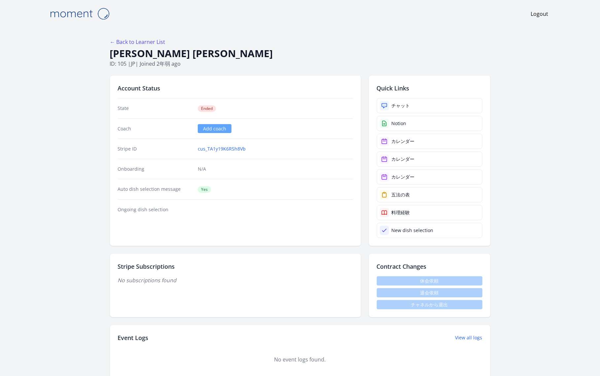
click at [446, 57] on h1 "Atsuko Ishibashi" at bounding box center [300, 53] width 381 height 13
